Goal: Task Accomplishment & Management: Use online tool/utility

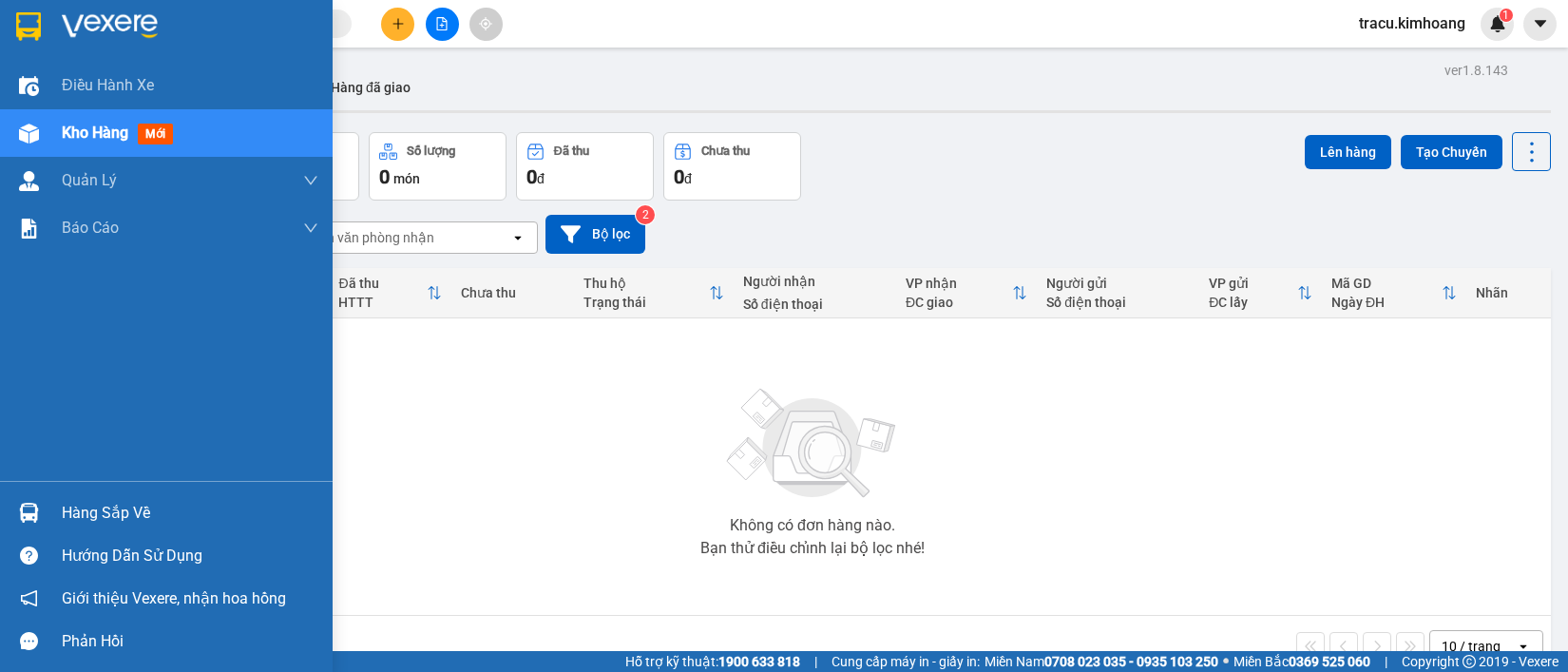
click at [153, 518] on div "Hàng sắp về" at bounding box center [190, 513] width 256 height 28
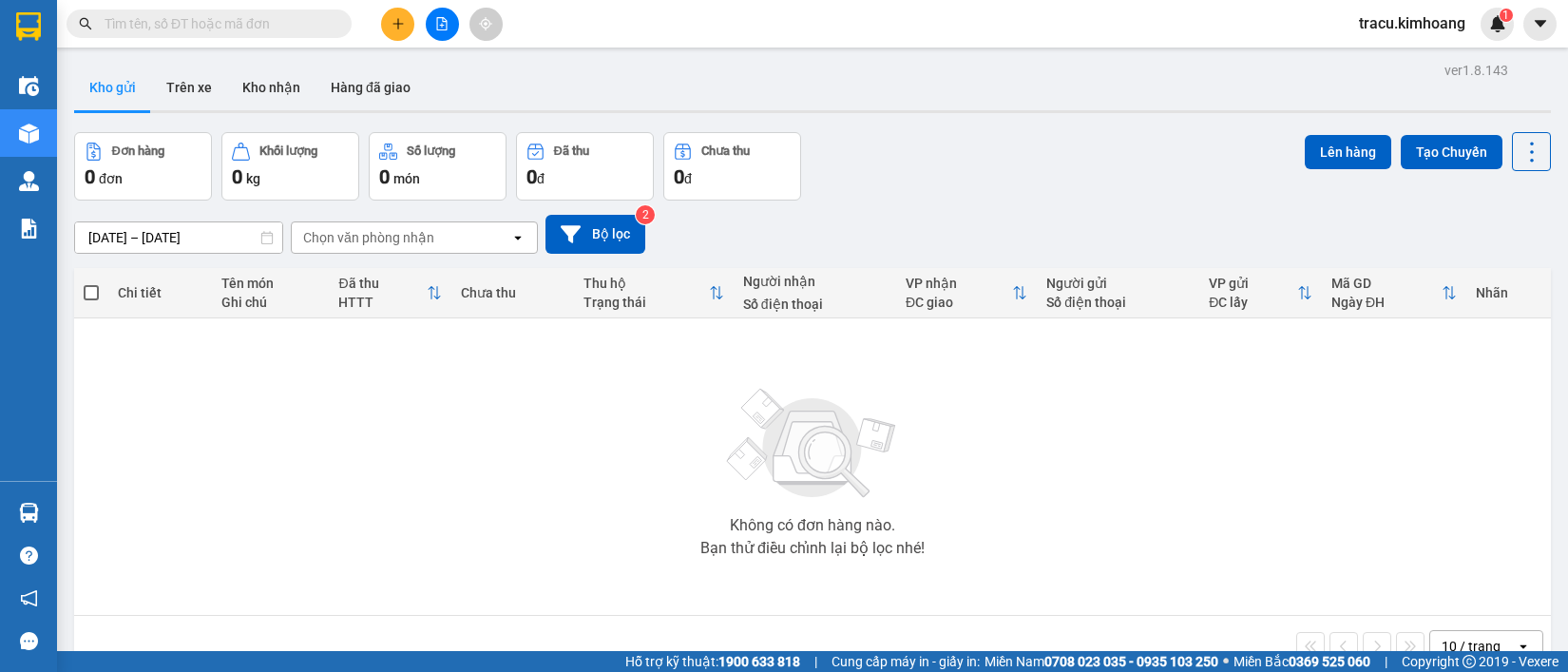
click at [271, 358] on section "Kết quả tìm kiếm ( 0 ) Bộ lọc No Data tracu.kimhoang 1 Điều hành xe Kho hàng mớ…" at bounding box center [784, 336] width 1568 height 672
click at [277, 97] on button "Kho nhận" at bounding box center [271, 87] width 88 height 46
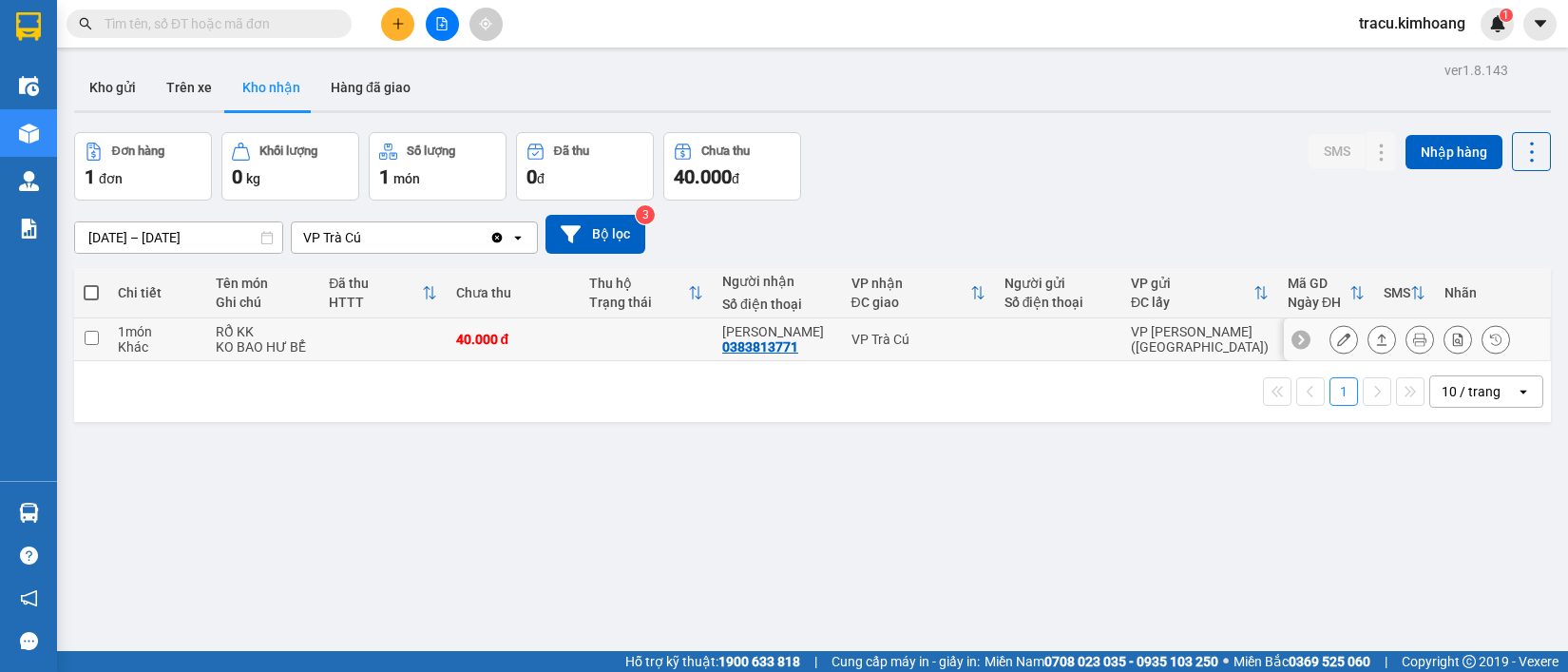
click at [90, 344] on input "checkbox" at bounding box center [91, 337] width 15 height 15
checkbox input "true"
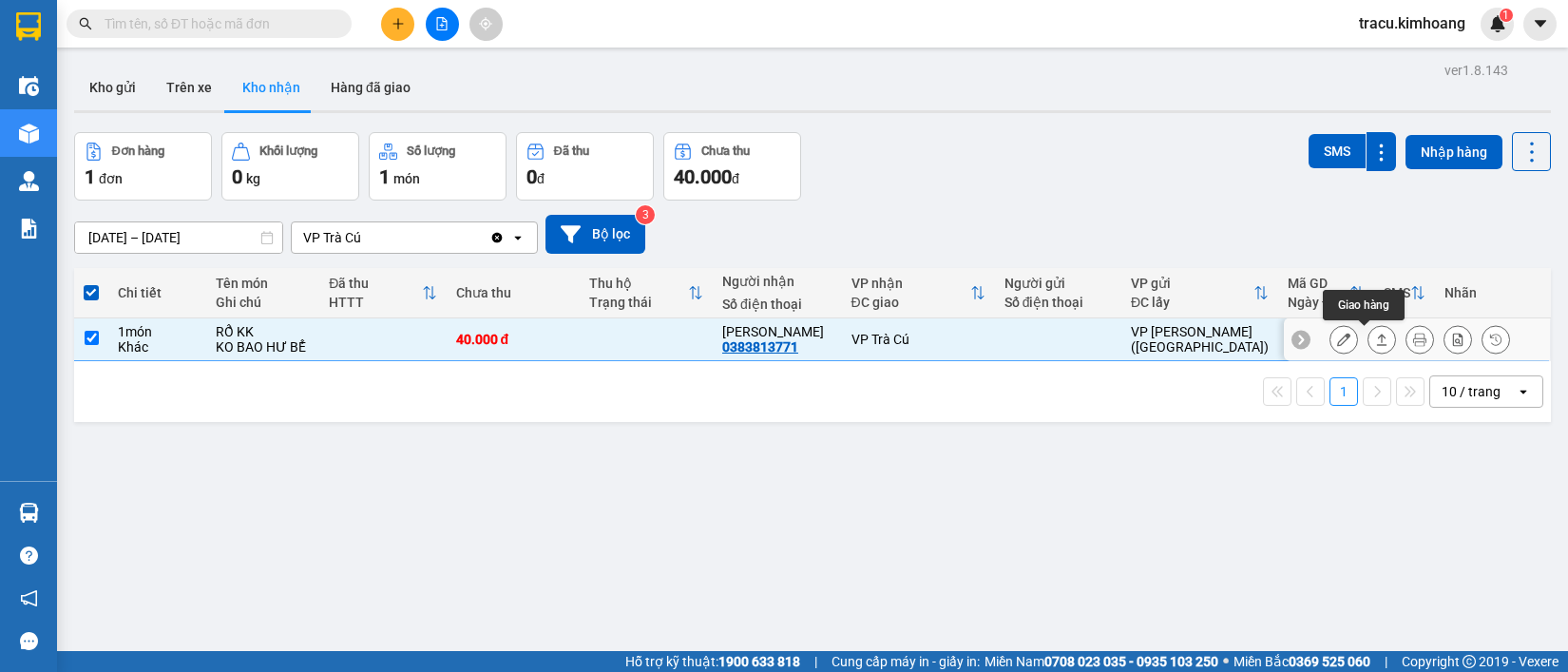
click at [1378, 339] on icon at bounding box center [1382, 339] width 11 height 12
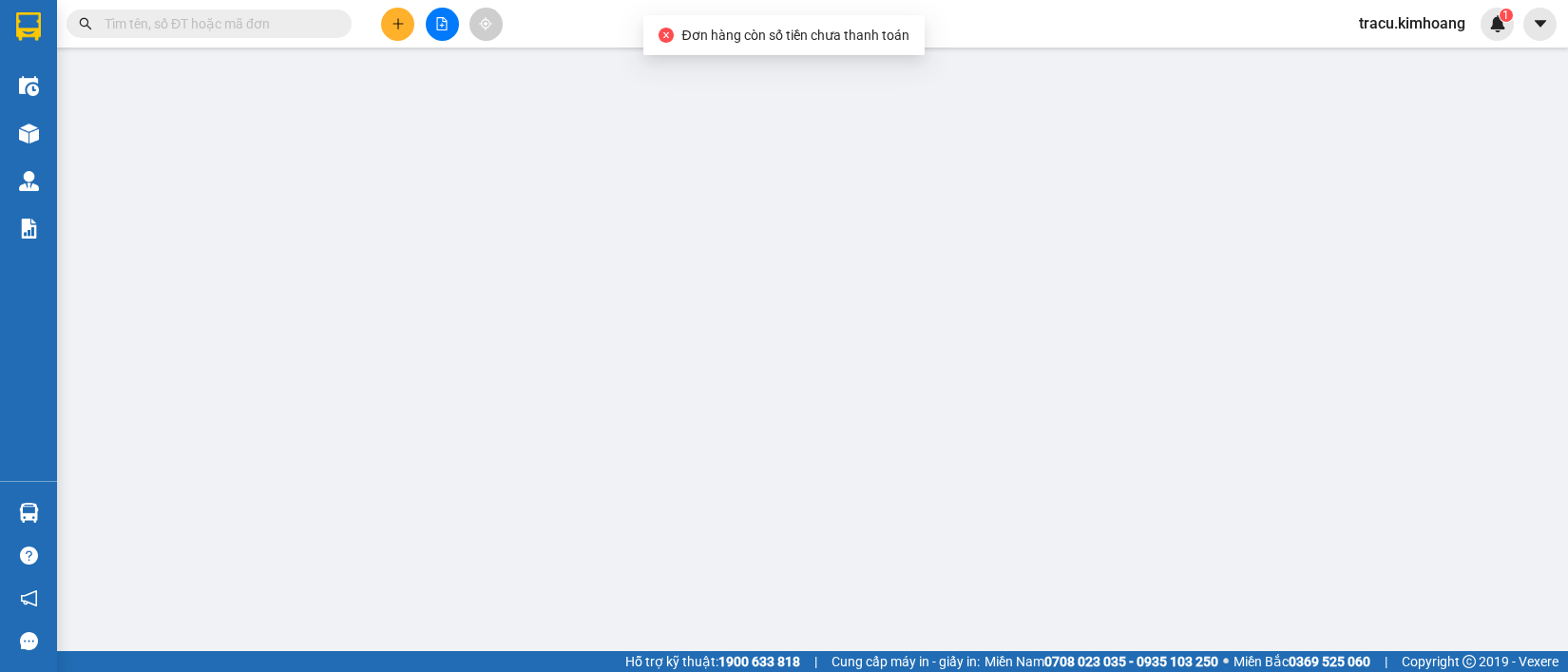
type input "0383813771"
type input "[PERSON_NAME]"
type input "40.000"
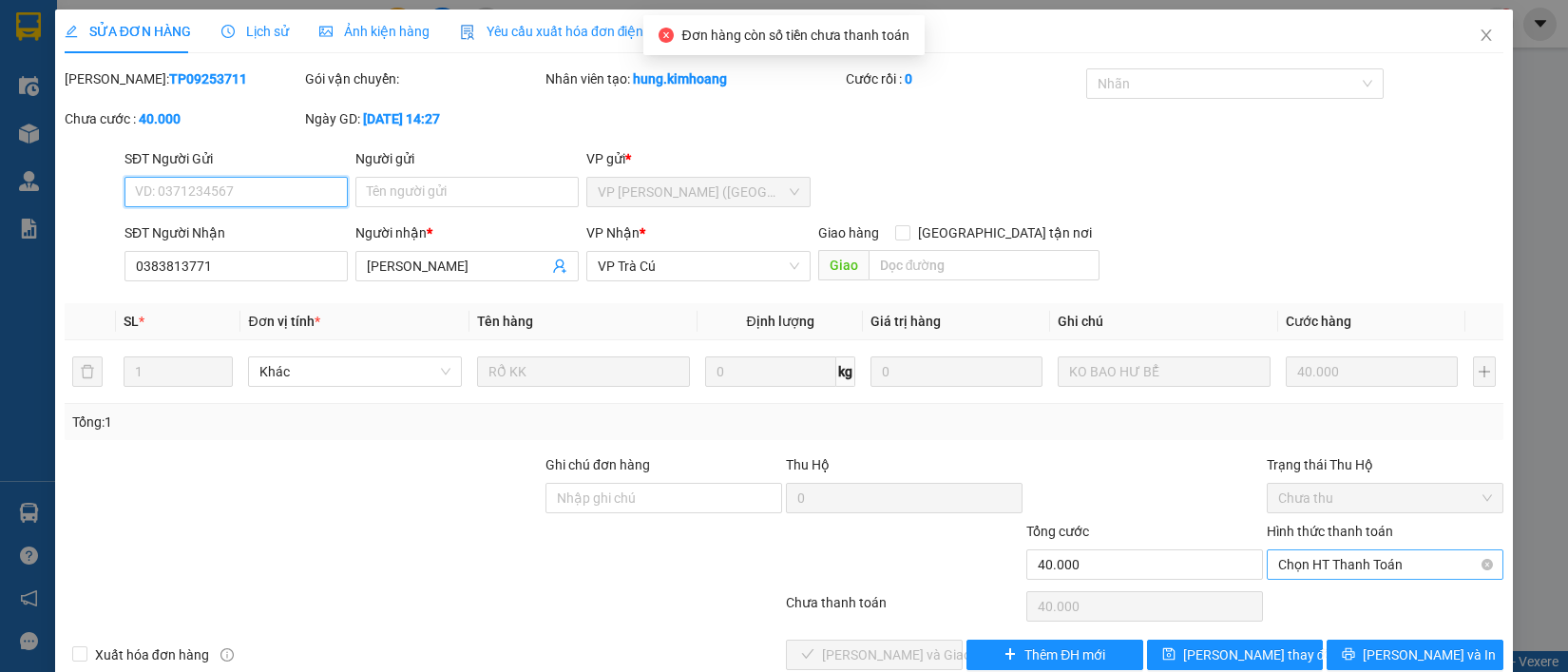
click at [1342, 556] on span "Chọn HT Thanh Toán" at bounding box center [1385, 563] width 214 height 28
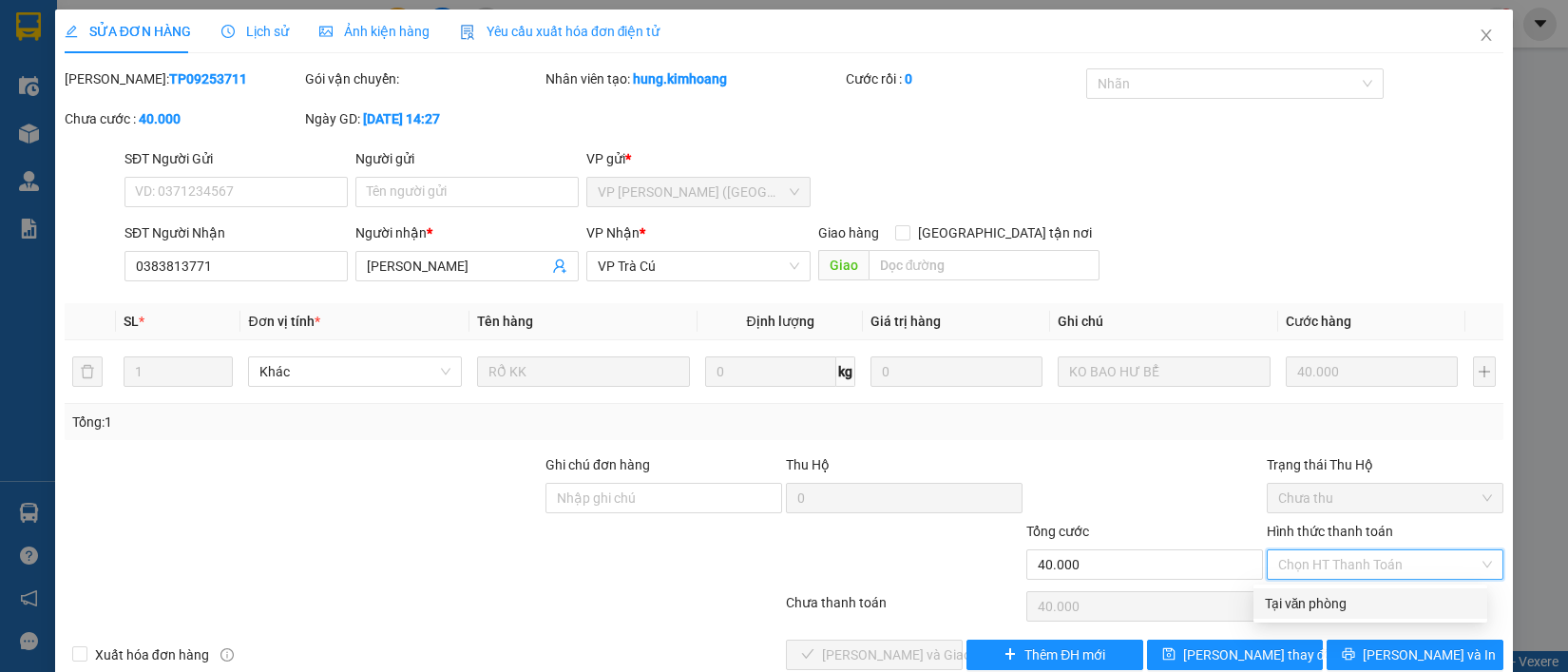
click at [1333, 595] on div "Tại văn phòng" at bounding box center [1370, 603] width 211 height 21
type input "0"
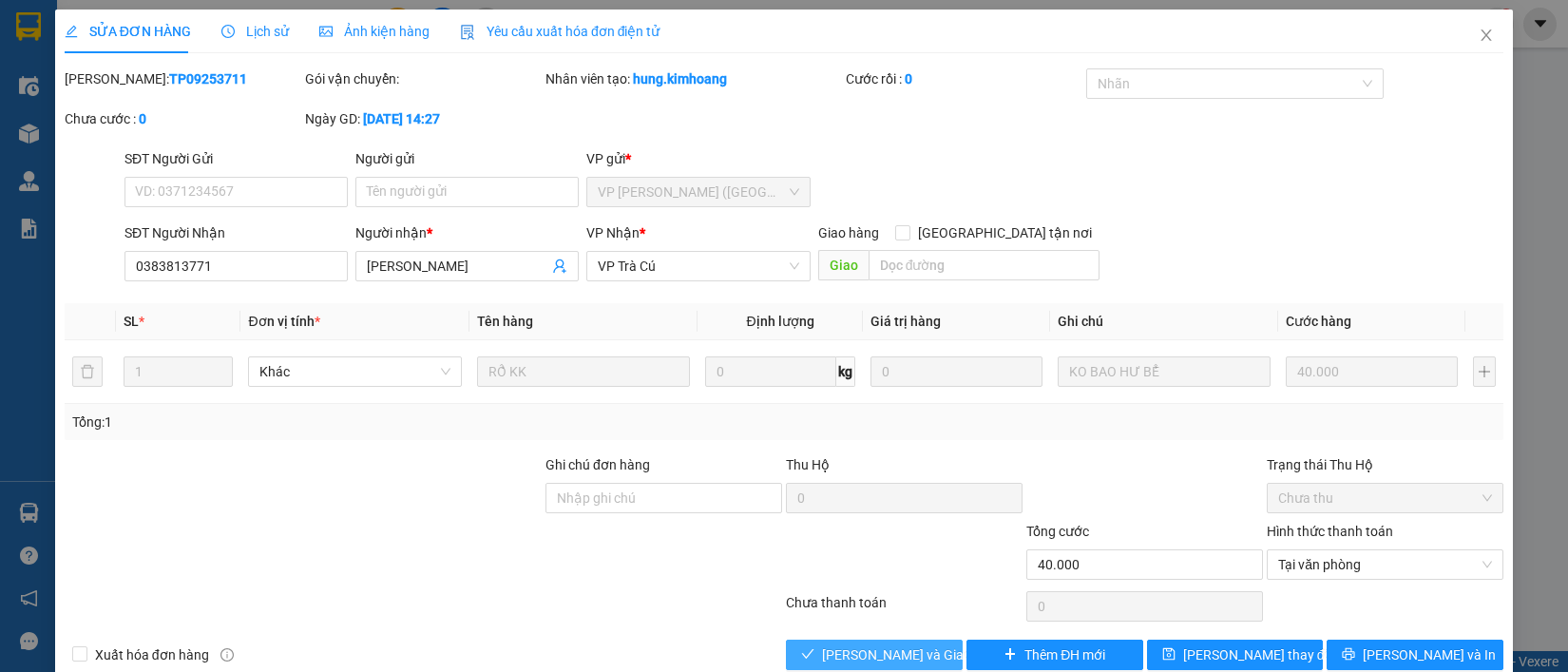
drag, startPoint x: 909, startPoint y: 653, endPoint x: 924, endPoint y: 638, distance: 21.2
click at [913, 649] on span "[PERSON_NAME] và Giao hàng" at bounding box center [913, 655] width 183 height 21
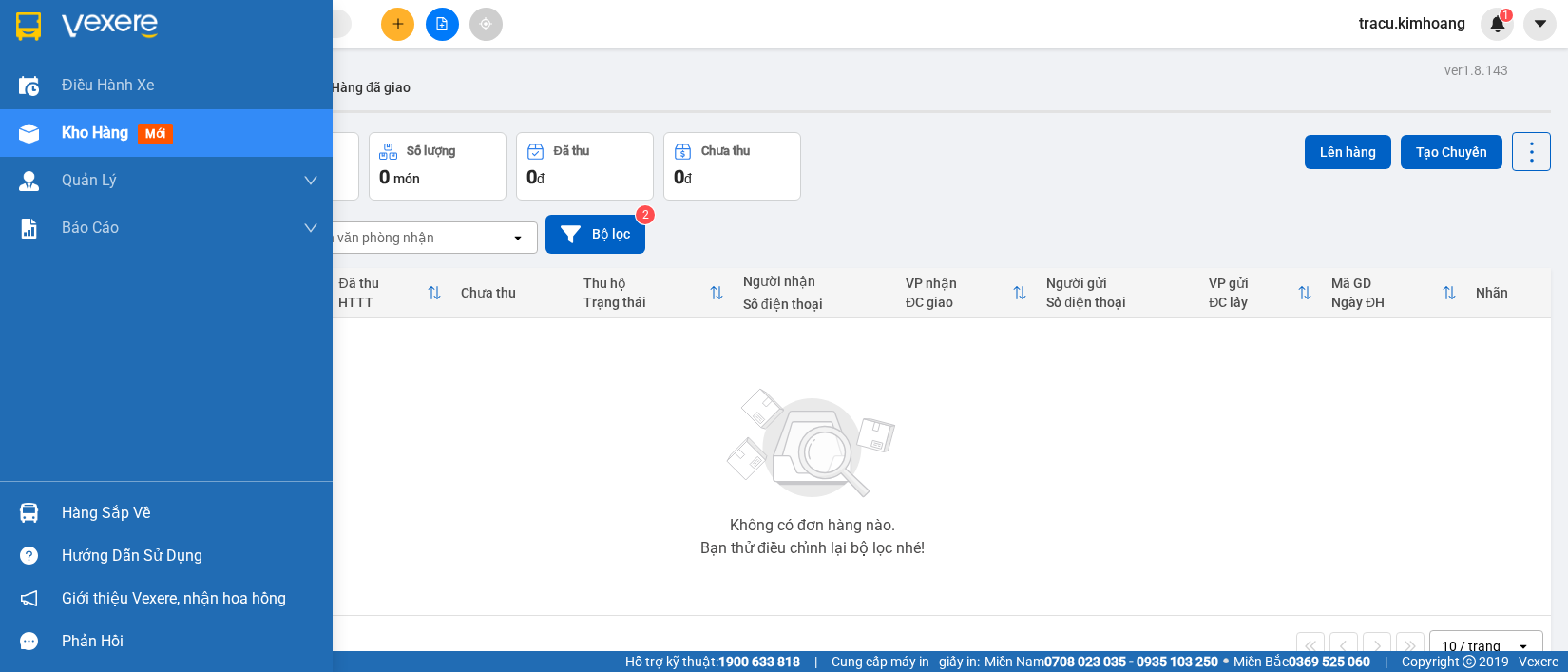
click at [96, 510] on div "Hàng sắp về" at bounding box center [190, 513] width 256 height 28
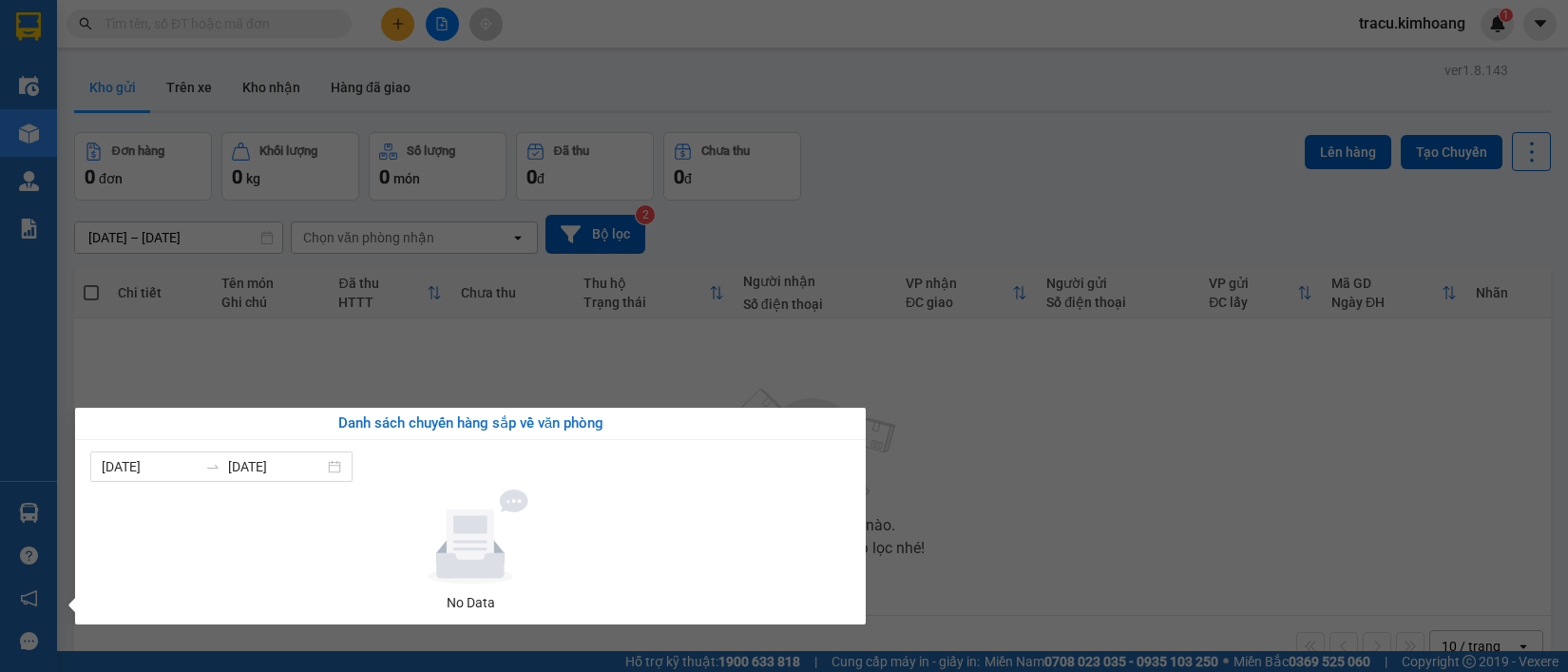
click at [178, 358] on section "Kết quả tìm kiếm ( 0 ) Bộ lọc No Data tracu.kimhoang 1 Điều hành xe Kho hàng mớ…" at bounding box center [784, 336] width 1568 height 672
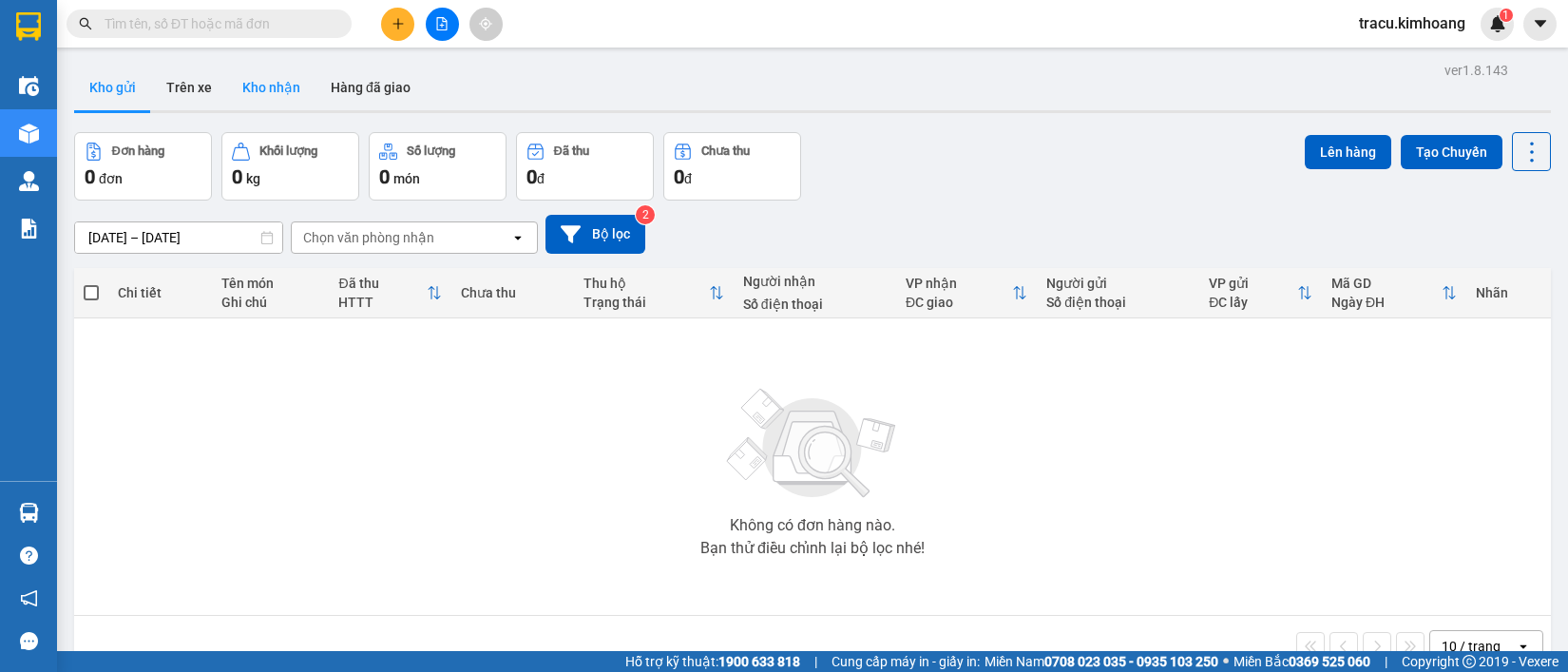
click at [255, 93] on button "Kho nhận" at bounding box center [271, 87] width 88 height 46
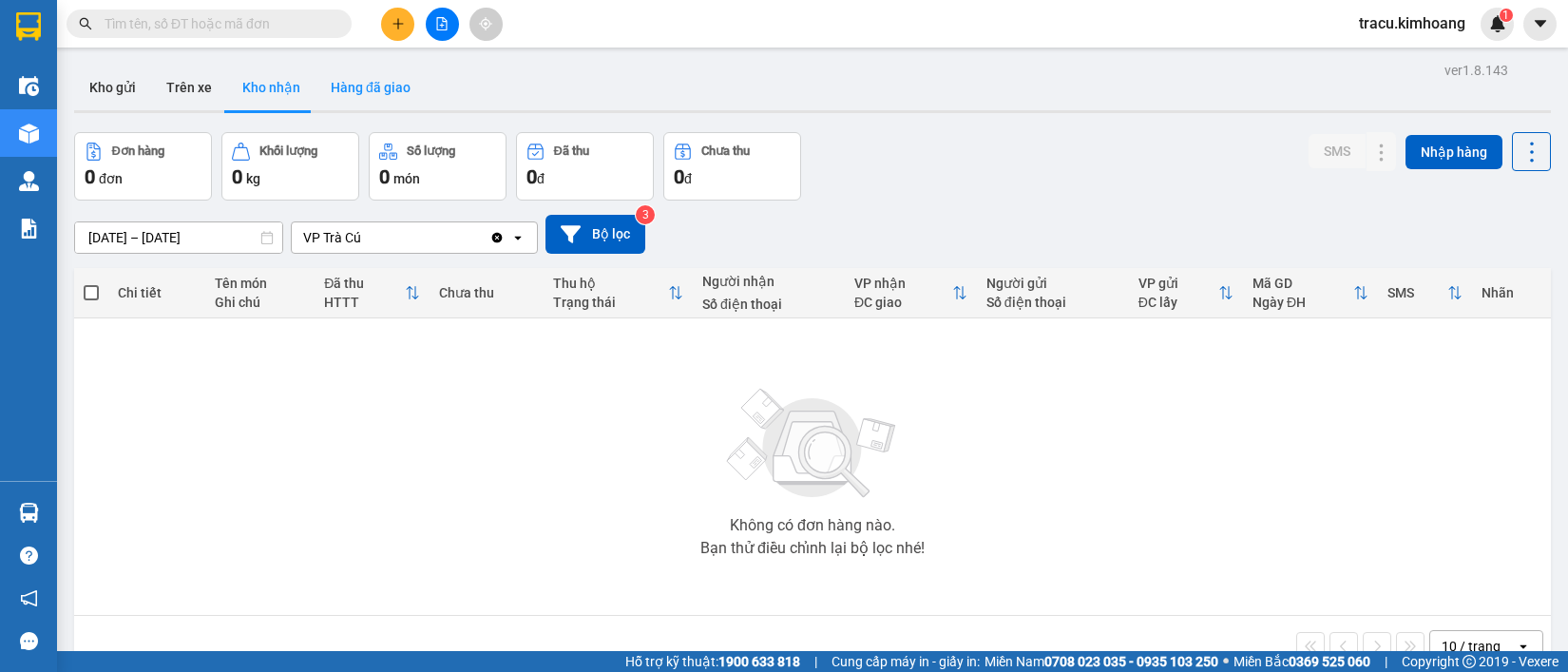
click at [372, 88] on button "Hàng đã giao" at bounding box center [370, 87] width 110 height 46
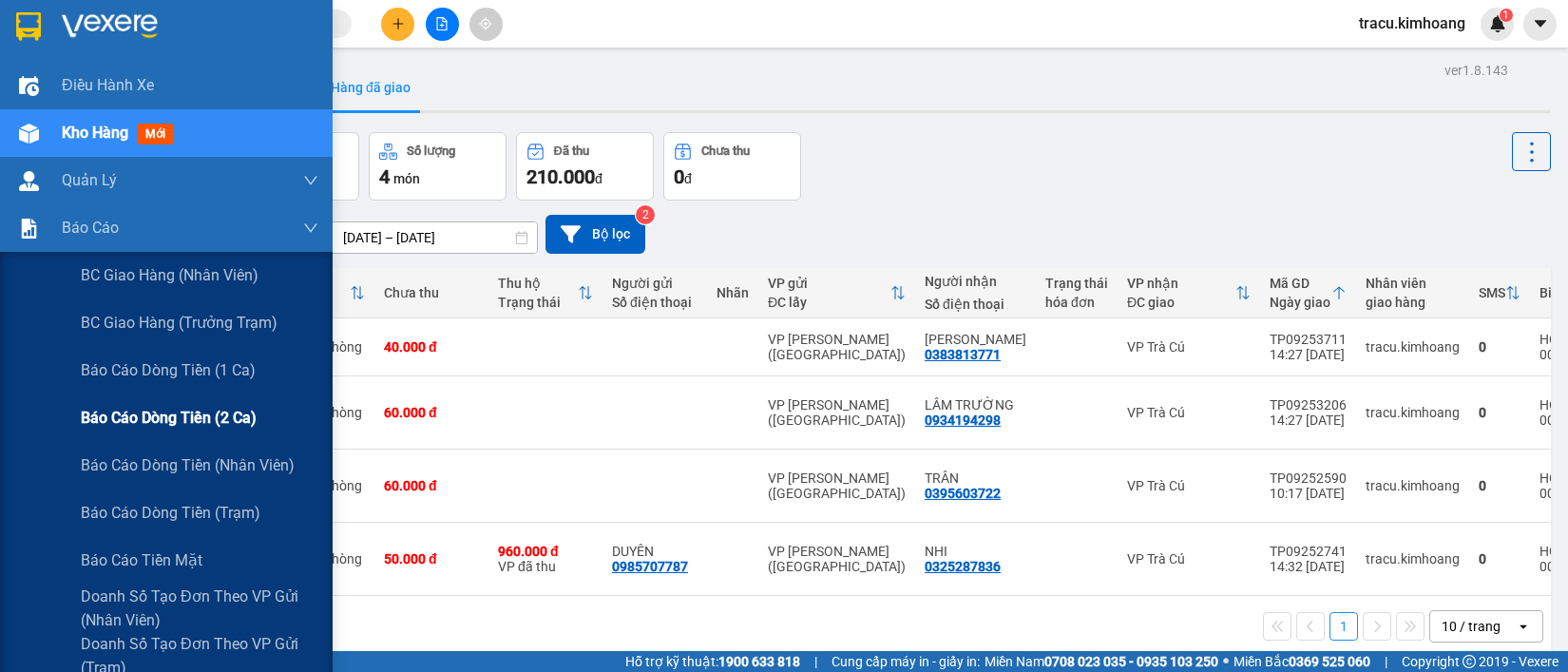
click at [201, 412] on span "Báo cáo dòng tiền (2 ca)" at bounding box center [168, 418] width 176 height 23
